Goal: Information Seeking & Learning: Compare options

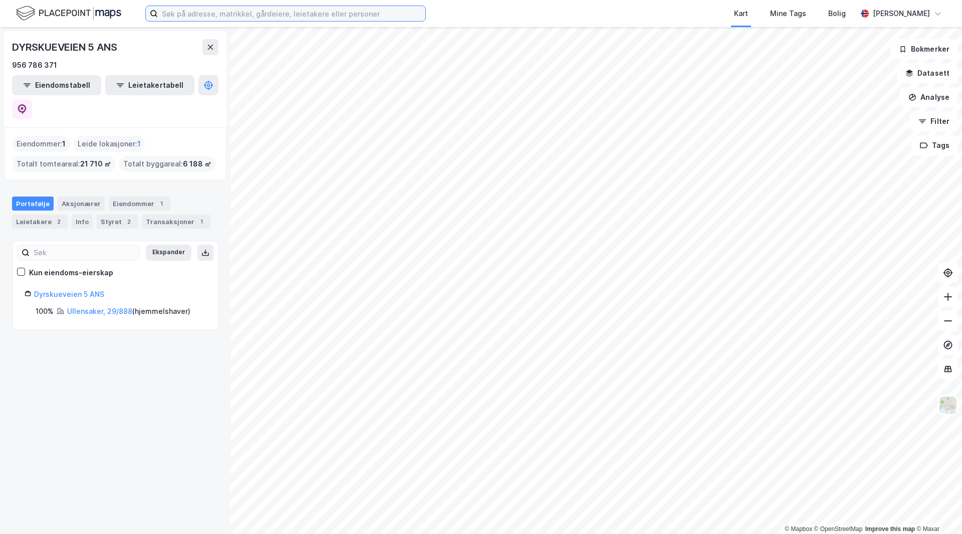
click at [179, 10] on input at bounding box center [292, 13] width 268 height 15
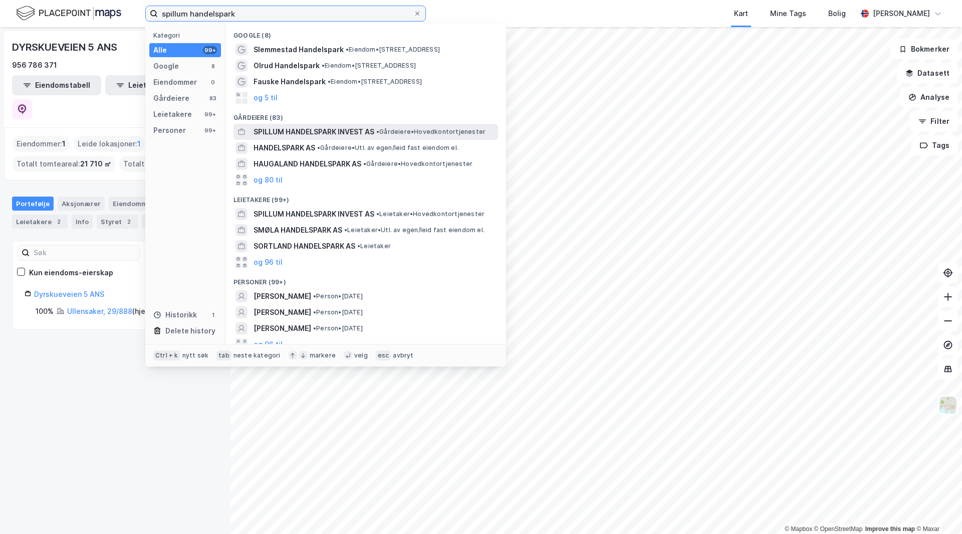
type input "spillum handelspark"
click at [300, 131] on span "SPILLUM HANDELSPARK INVEST AS" at bounding box center [314, 132] width 121 height 12
